Goal: Information Seeking & Learning: Learn about a topic

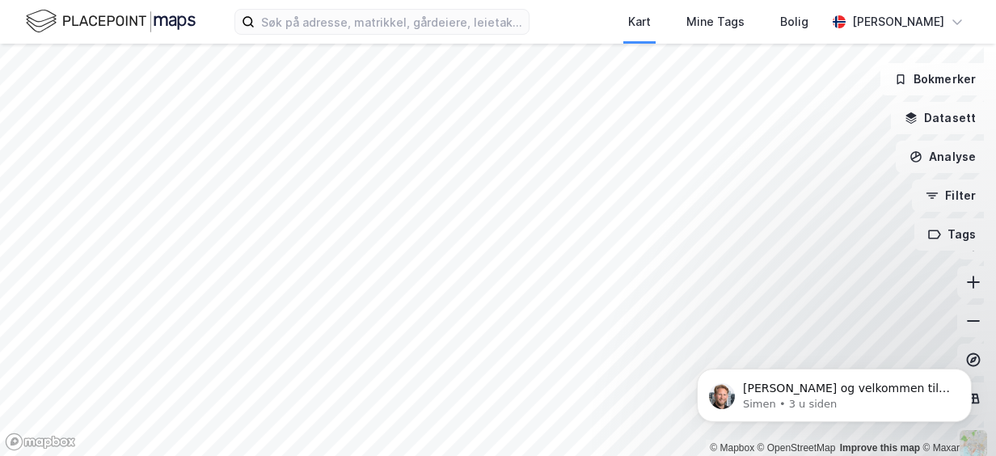
click at [586, 455] on html "Kart Mine Tags Bolig [PERSON_NAME] © Mapbox © OpenStreetMap Improve this map © …" at bounding box center [498, 228] width 996 height 456
click at [332, 455] on html "Kart Mine Tags Bolig [PERSON_NAME] © Mapbox © OpenStreetMap Improve this map © …" at bounding box center [498, 228] width 996 height 456
click at [510, 455] on html "Kart Mine Tags Bolig [PERSON_NAME] © Mapbox © OpenStreetMap Improve this map © …" at bounding box center [498, 228] width 996 height 456
drag, startPoint x: 735, startPoint y: 419, endPoint x: 768, endPoint y: 108, distance: 312.1
click at [768, 335] on html "[PERSON_NAME] og velkommen til Newsec Maps, [PERSON_NAME] Om det er du lurer på…" at bounding box center [833, 391] width 323 height 113
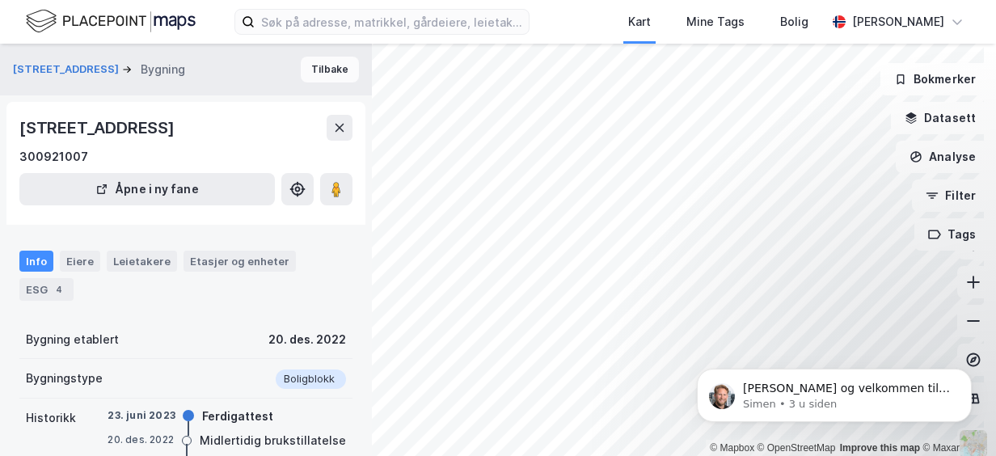
click at [319, 70] on button "Tilbake" at bounding box center [330, 70] width 58 height 26
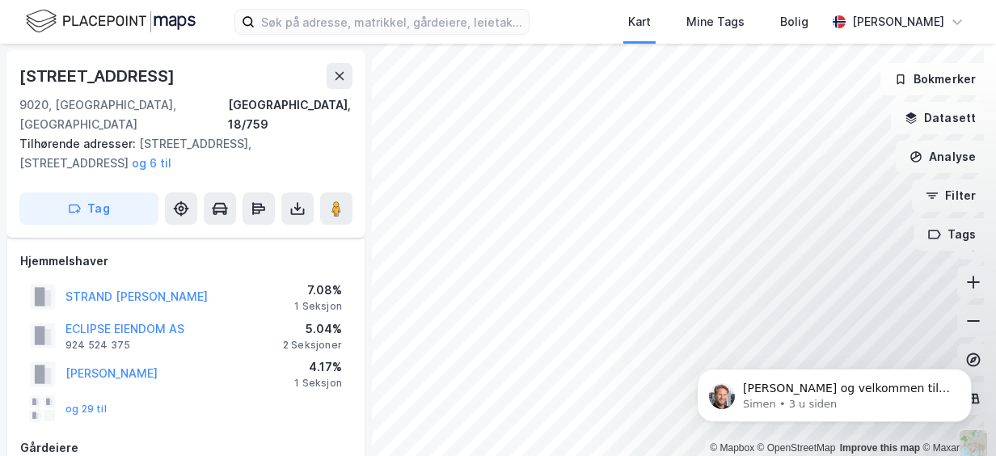
scroll to position [35, 0]
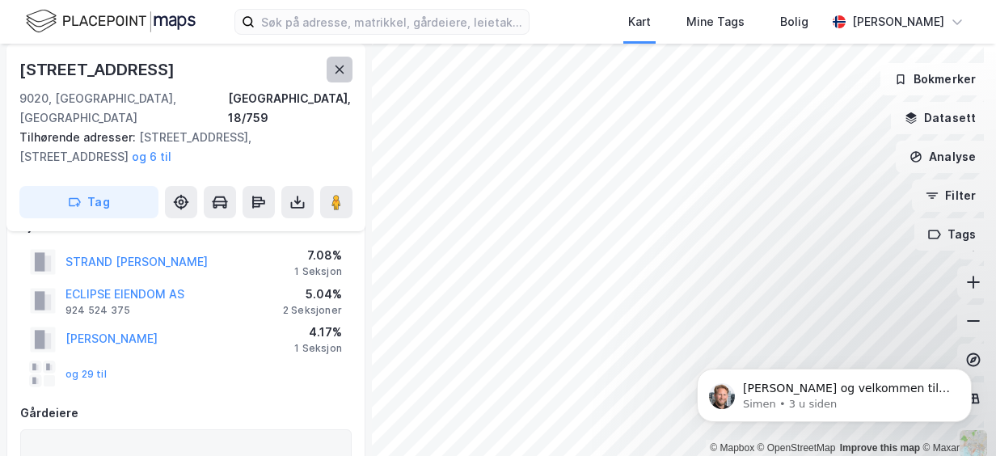
click at [333, 71] on icon at bounding box center [339, 69] width 13 height 13
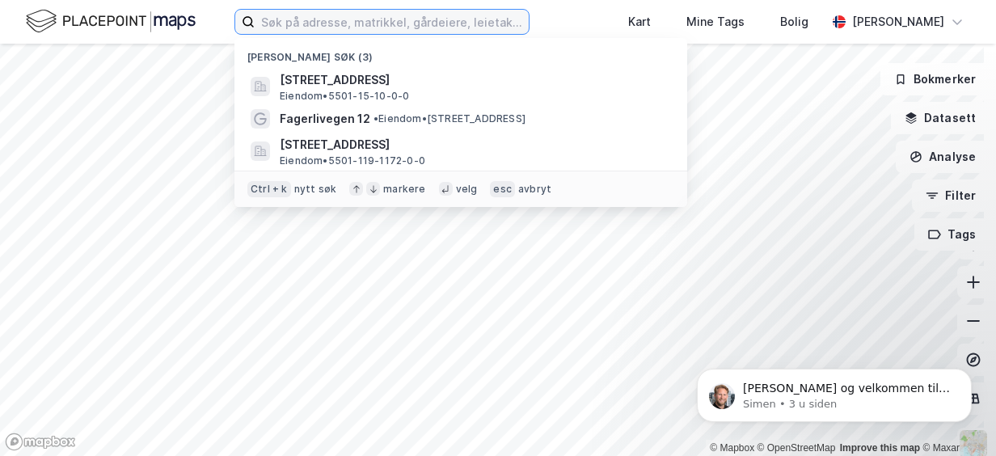
click at [362, 25] on input at bounding box center [392, 22] width 274 height 24
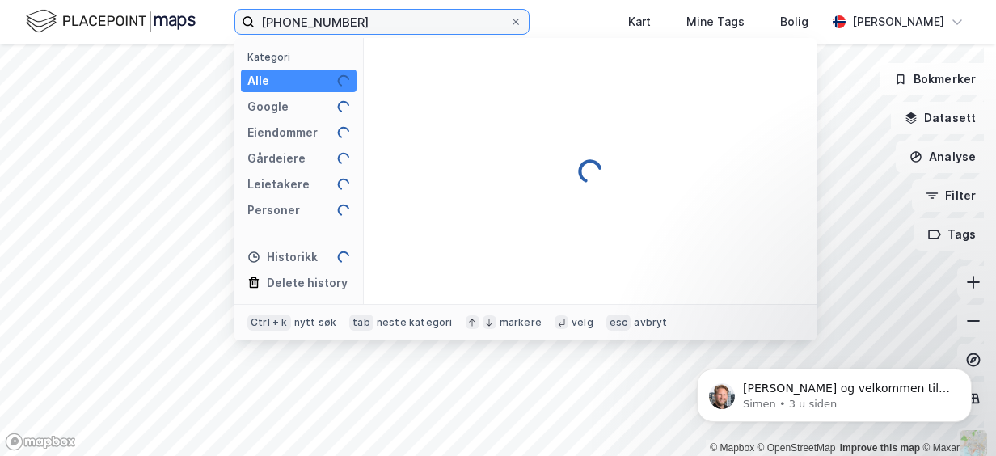
type input "[PHONE_NUMBER]"
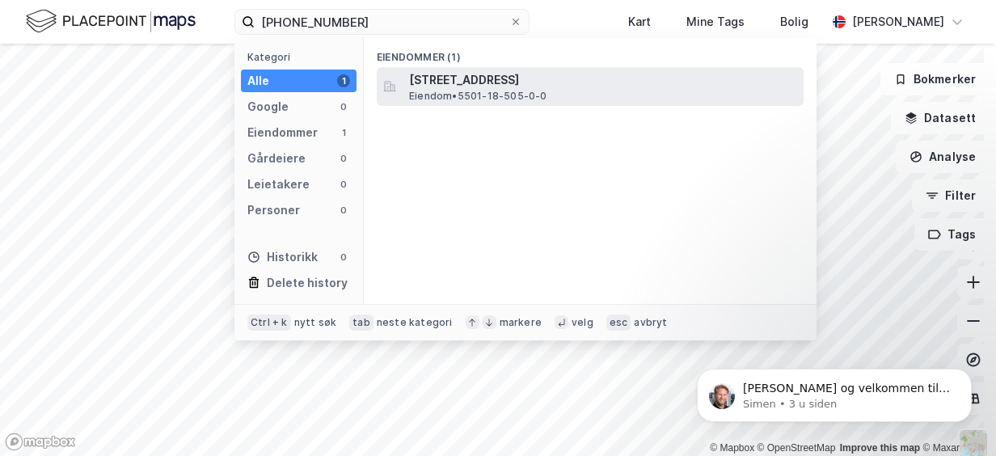
click at [583, 72] on span "[STREET_ADDRESS]" at bounding box center [603, 79] width 388 height 19
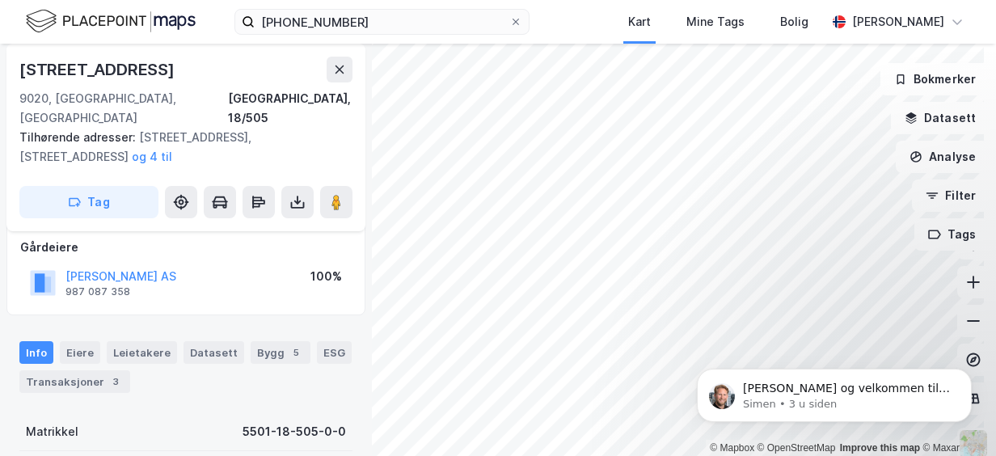
scroll to position [162, 0]
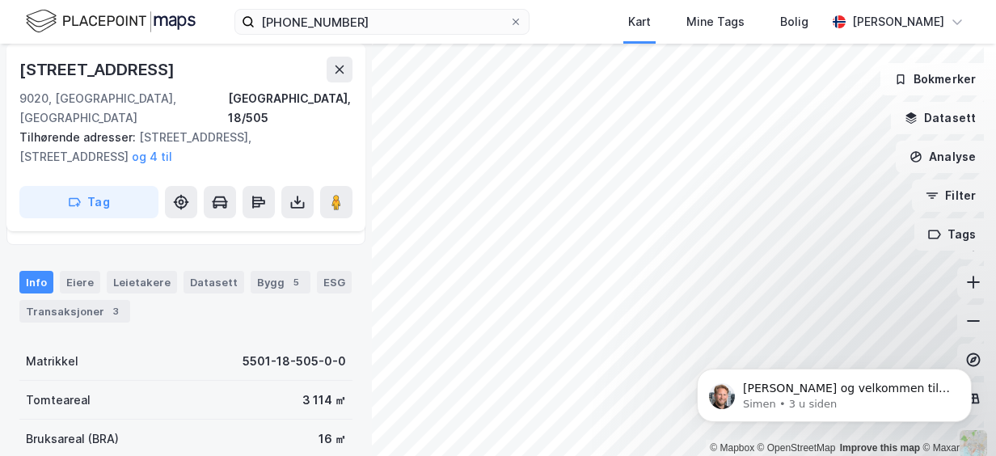
click at [82, 271] on div "Eiere" at bounding box center [80, 282] width 40 height 23
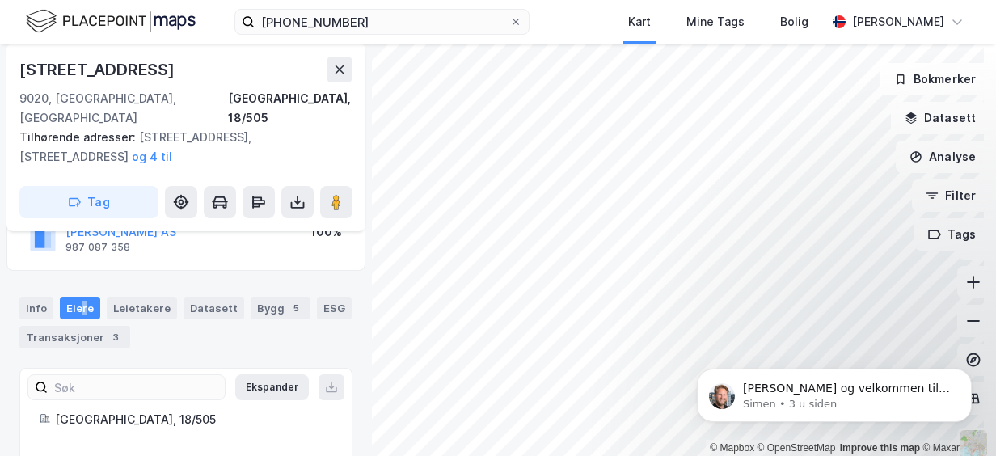
scroll to position [162, 0]
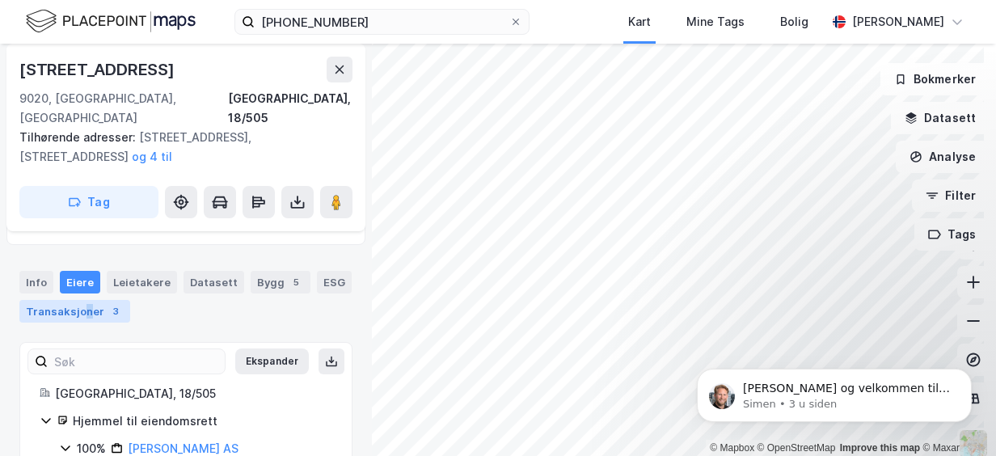
drag, startPoint x: 83, startPoint y: 263, endPoint x: 85, endPoint y: 291, distance: 27.5
click at [85, 300] on div "Transaksjoner 3" at bounding box center [74, 311] width 111 height 23
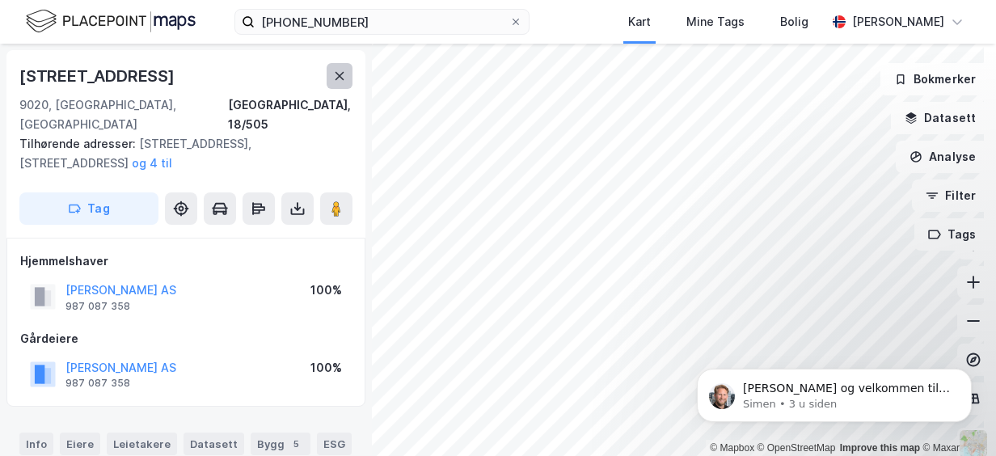
click at [338, 74] on icon at bounding box center [339, 76] width 9 height 8
